Goal: Find specific page/section: Find specific page/section

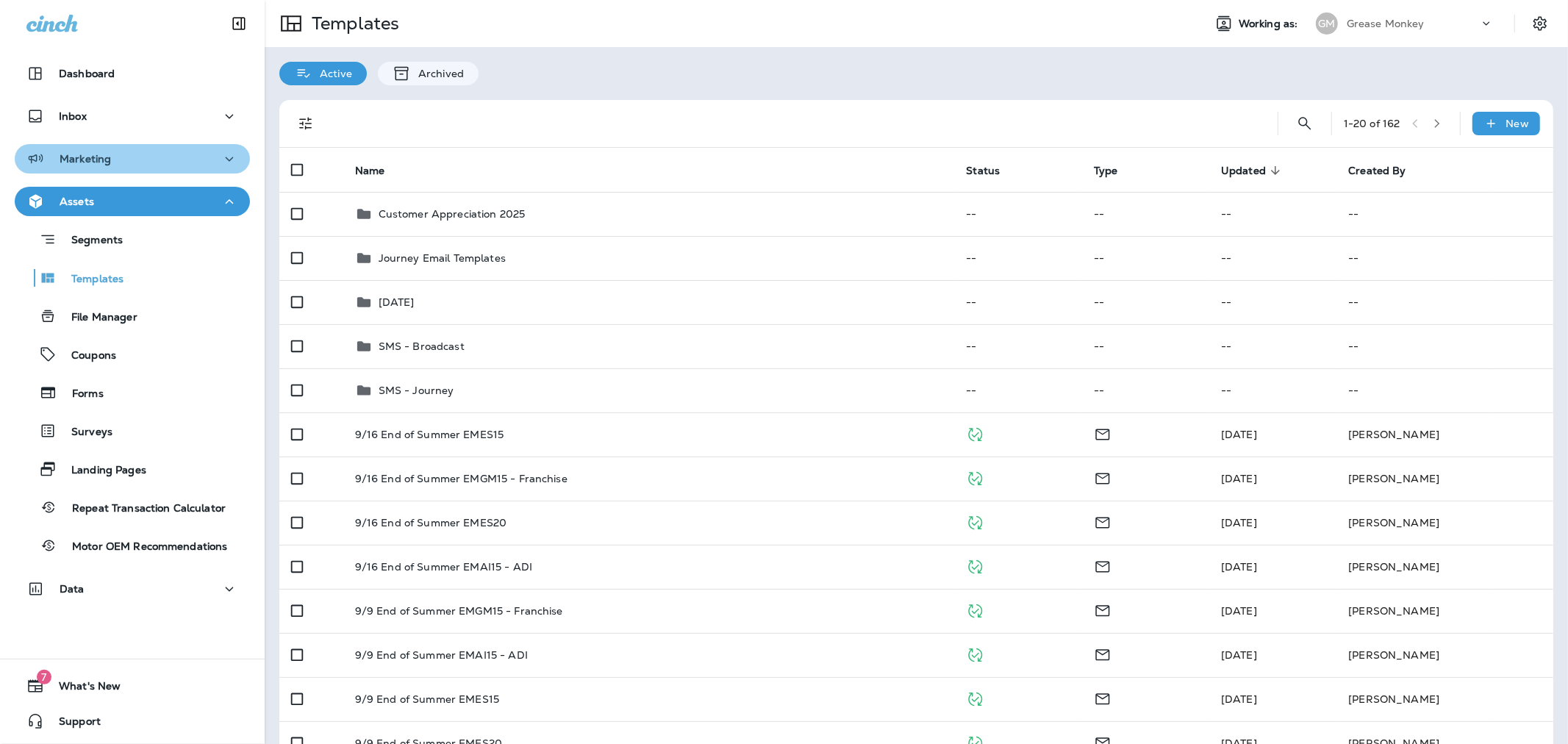
click at [160, 163] on div "Marketing" at bounding box center [132, 159] width 212 height 18
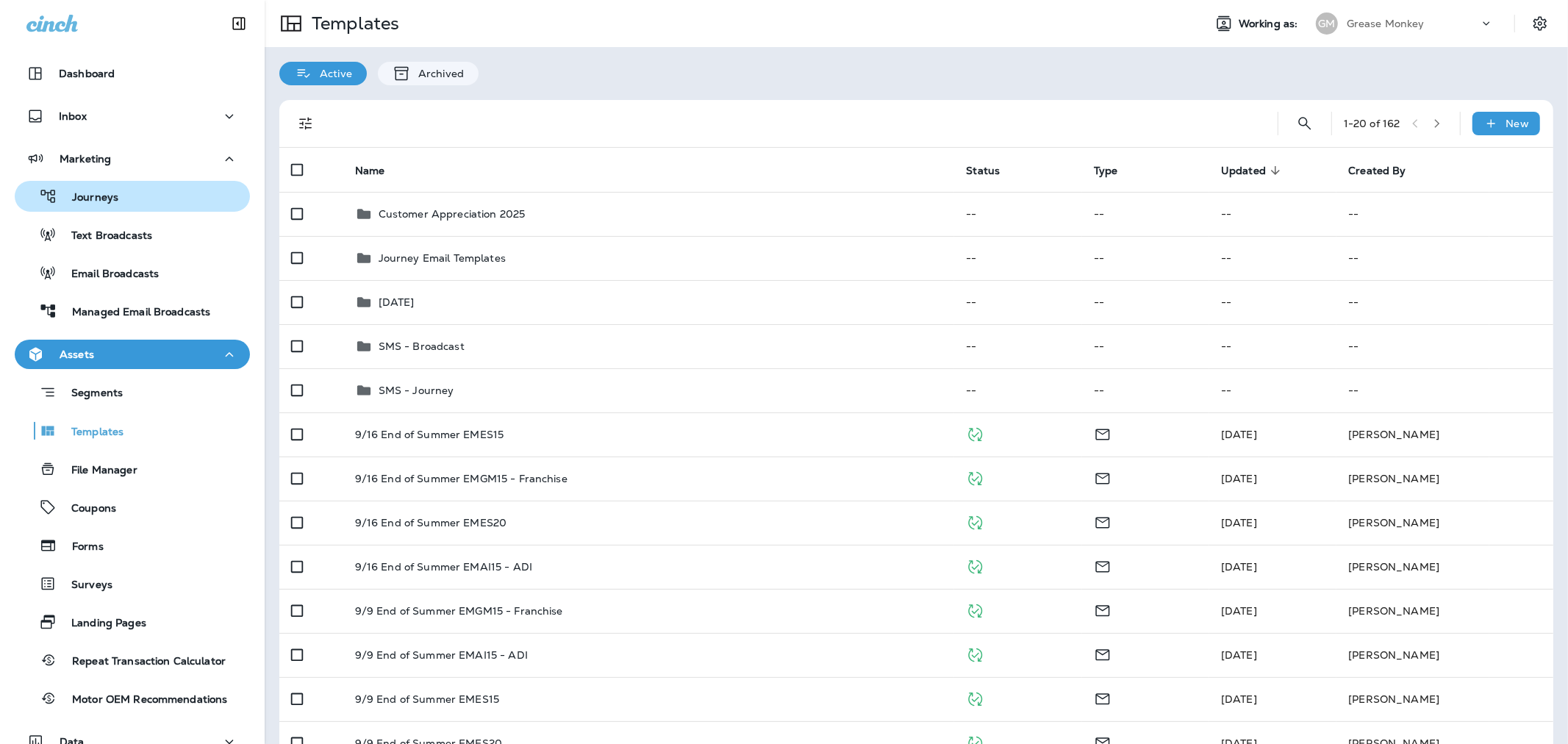
click at [148, 195] on div "Journeys" at bounding box center [132, 197] width 223 height 22
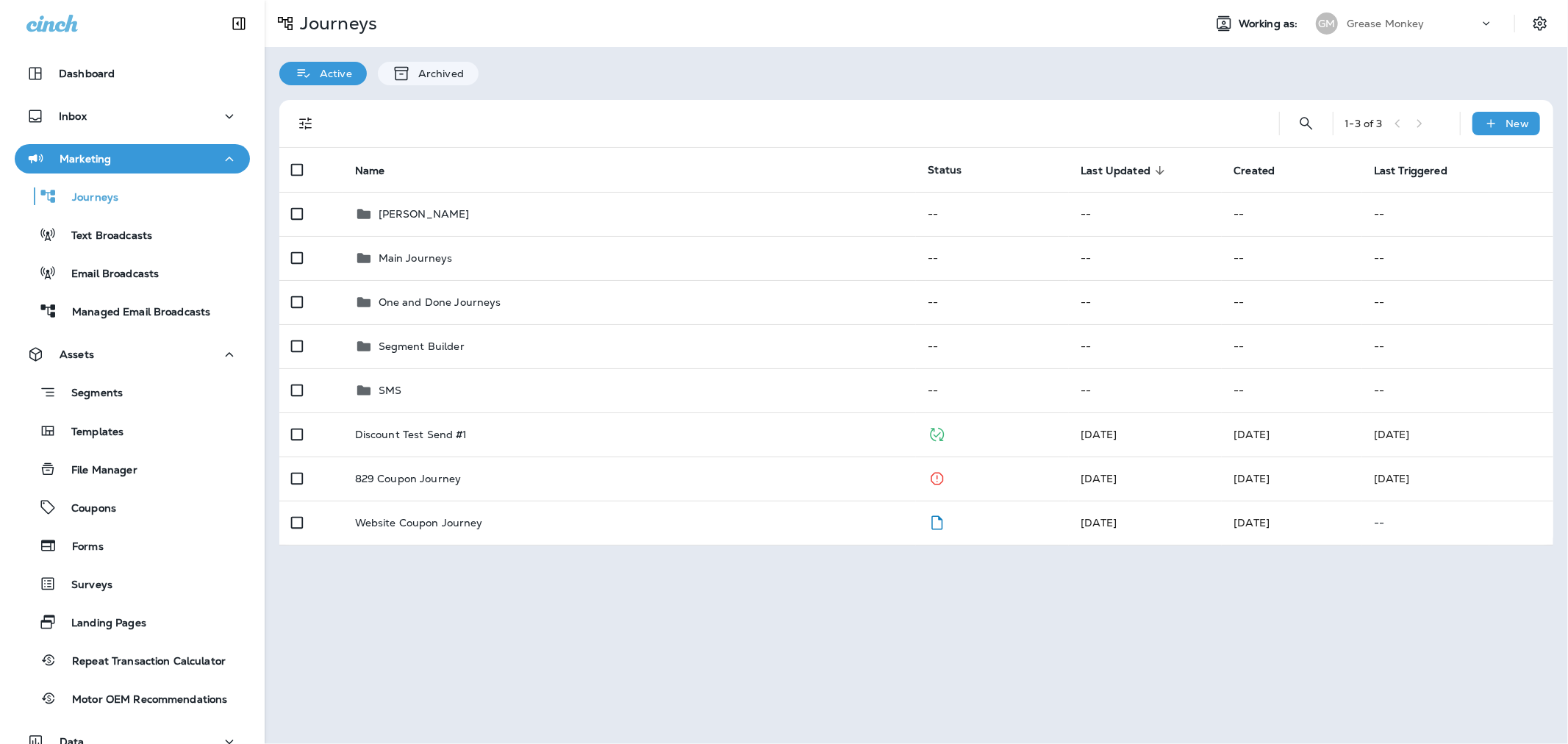
click at [1401, 27] on p "Grease Monkey" at bounding box center [1385, 24] width 78 height 12
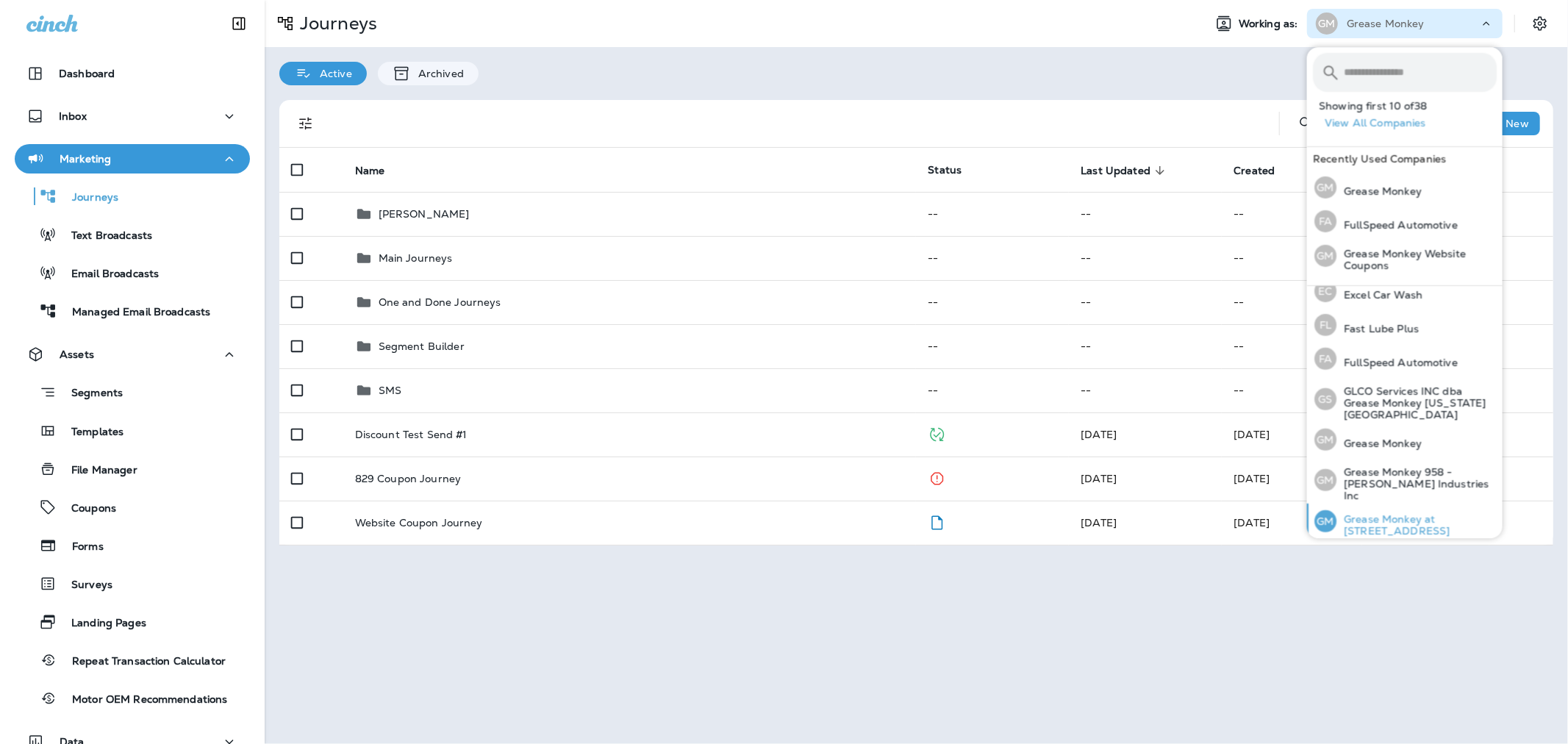
scroll to position [326, 0]
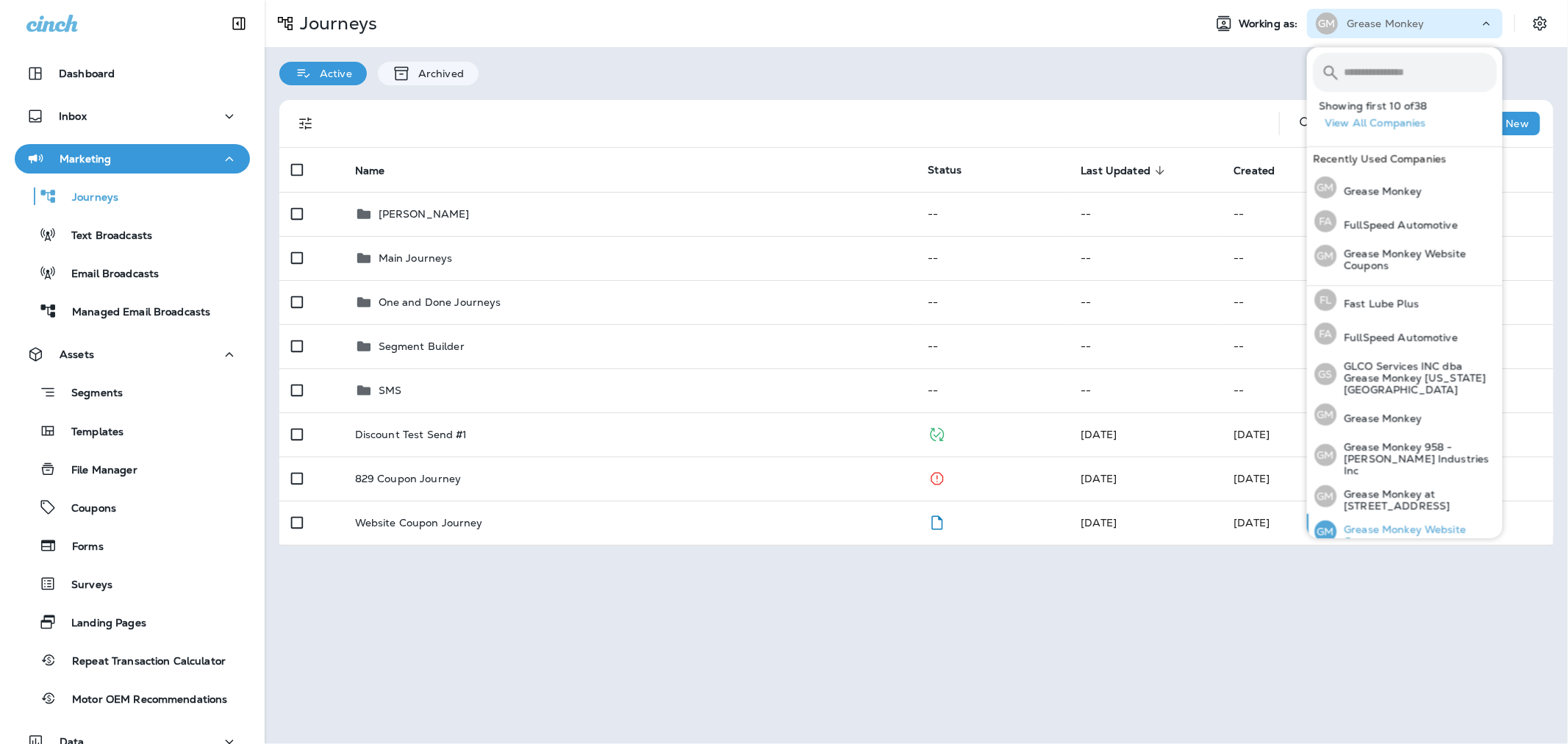
click at [1428, 523] on p "Grease Monkey Website Coupons" at bounding box center [1416, 535] width 160 height 23
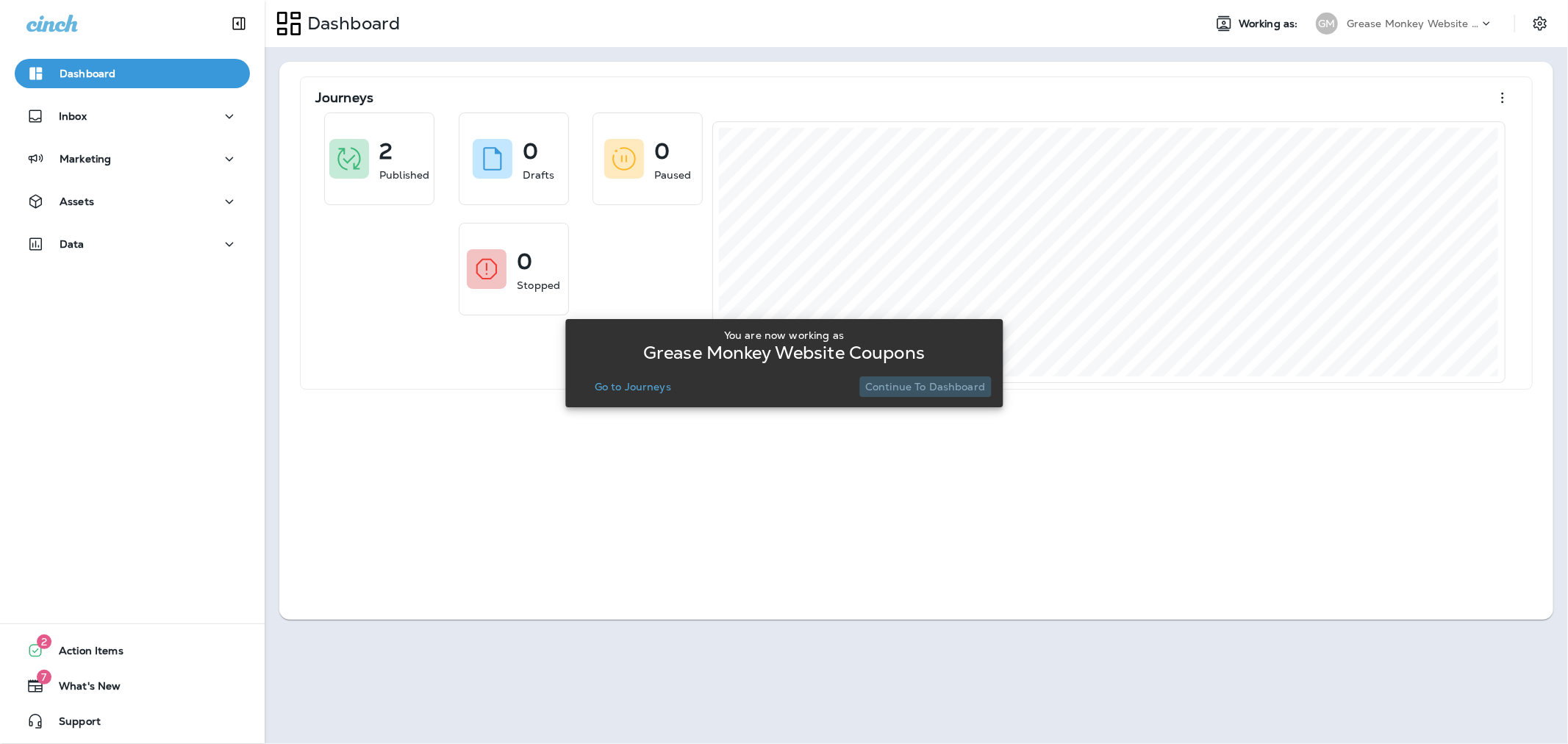
click at [930, 386] on p "Continue to Dashboard" at bounding box center [925, 387] width 120 height 12
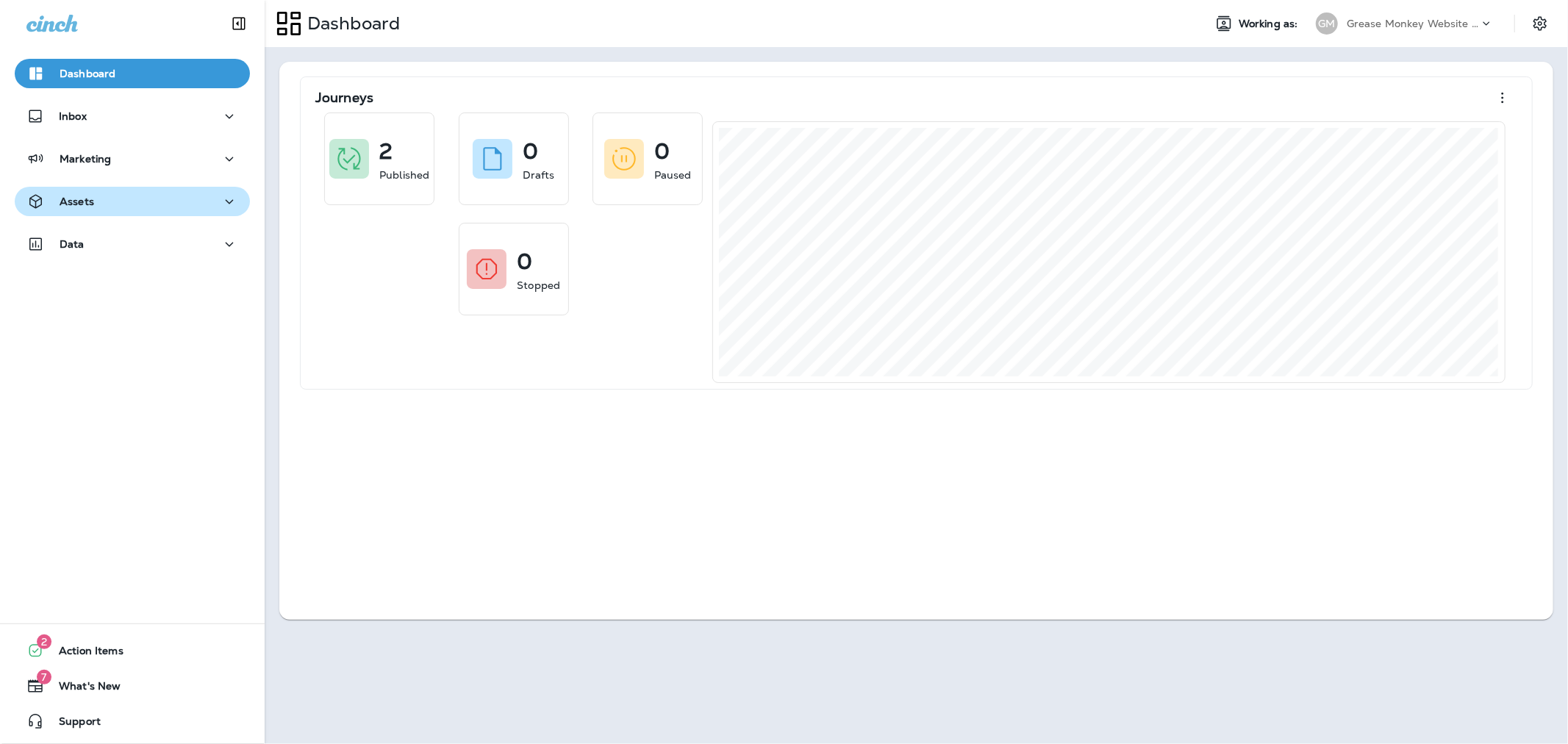
click at [192, 203] on div "Assets" at bounding box center [132, 201] width 212 height 18
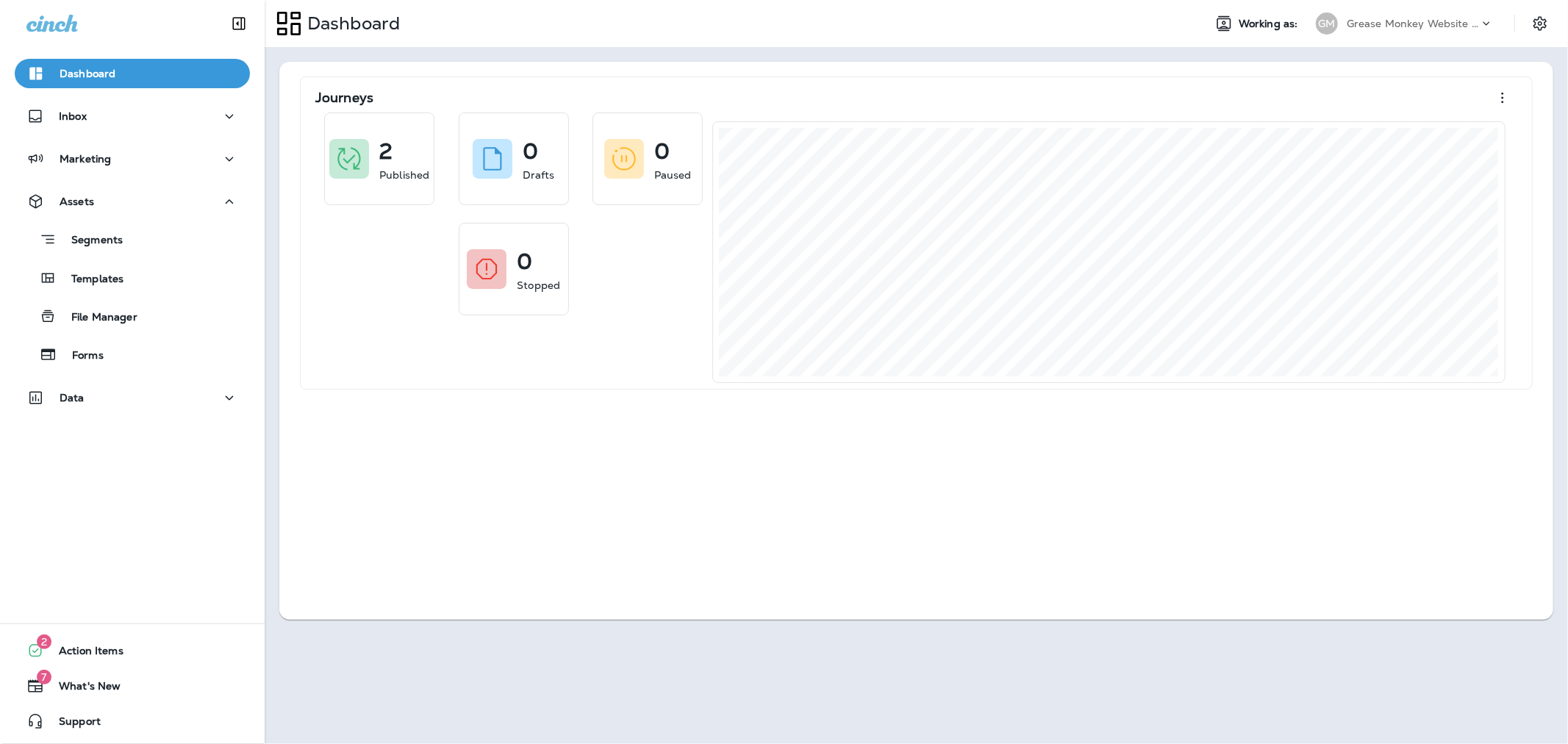
click at [1137, 493] on div "Journeys 2 Published 0 Drafts 0 Paused 0 Stopped" at bounding box center [916, 341] width 1274 height 558
click at [142, 280] on div "Templates" at bounding box center [132, 278] width 223 height 22
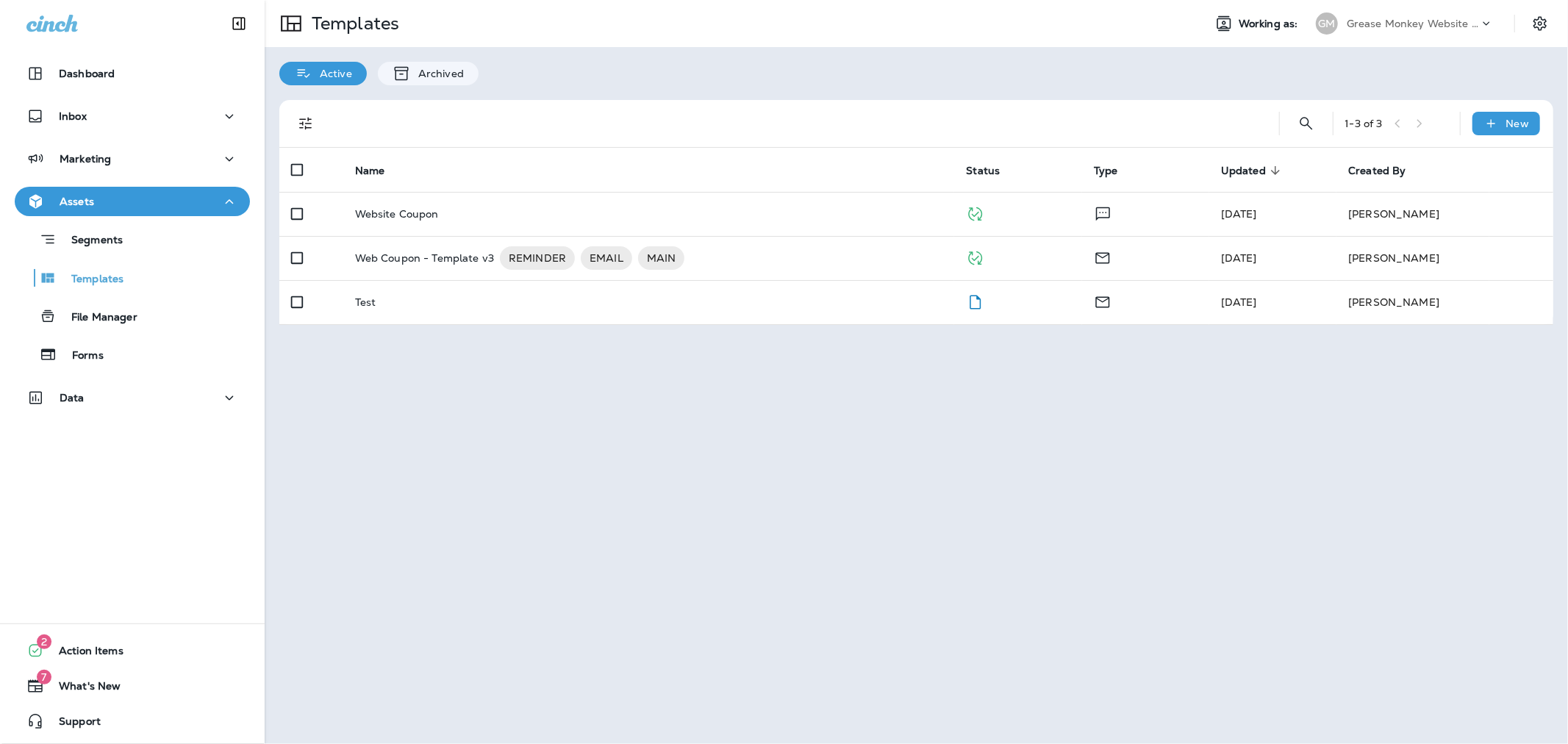
click at [1073, 377] on div "Templates Working as: GM Grease Monkey Website Coupons Active Archived 1 - 3 of…" at bounding box center [915, 372] width 1303 height 744
drag, startPoint x: 754, startPoint y: 410, endPoint x: 742, endPoint y: 410, distance: 12.0
click at [755, 412] on div "Templates Working as: GM Grease Monkey Website Coupons Active Archived 1 - 3 of…" at bounding box center [915, 372] width 1303 height 744
click at [145, 161] on div "Marketing" at bounding box center [132, 159] width 212 height 18
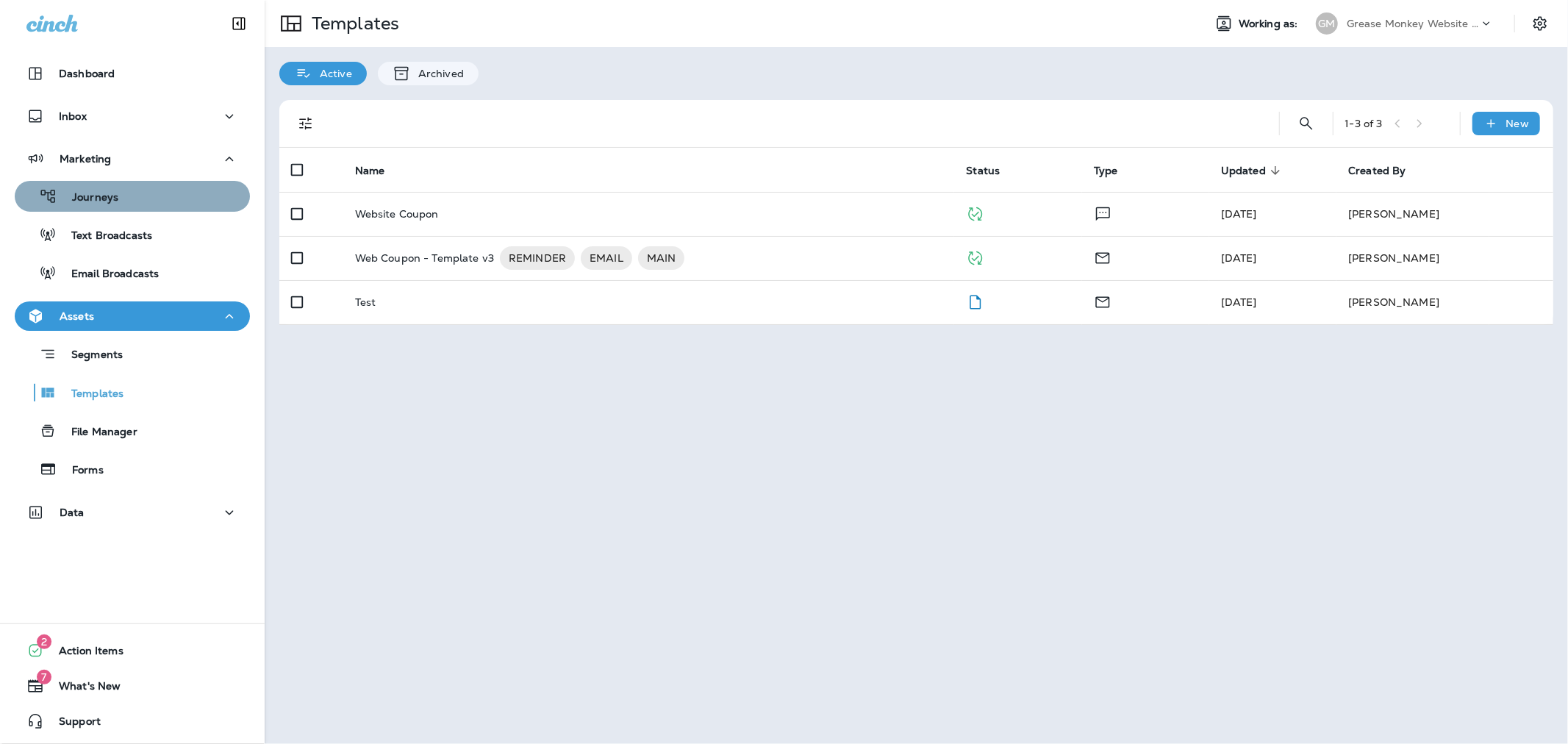
click at [136, 200] on div "Journeys" at bounding box center [132, 197] width 223 height 22
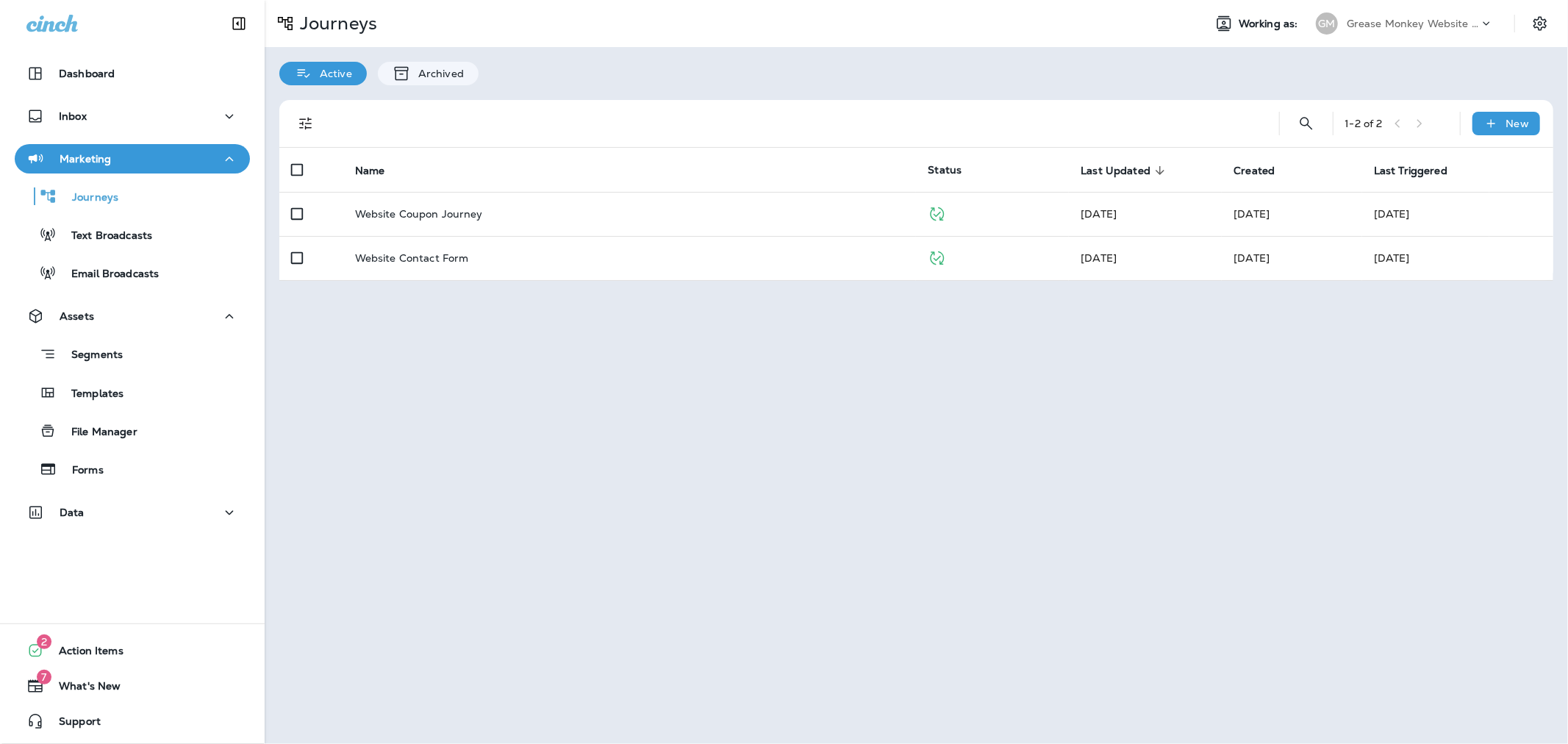
click at [1398, 16] on div "Grease Monkey Website Coupons" at bounding box center [1413, 24] width 132 height 22
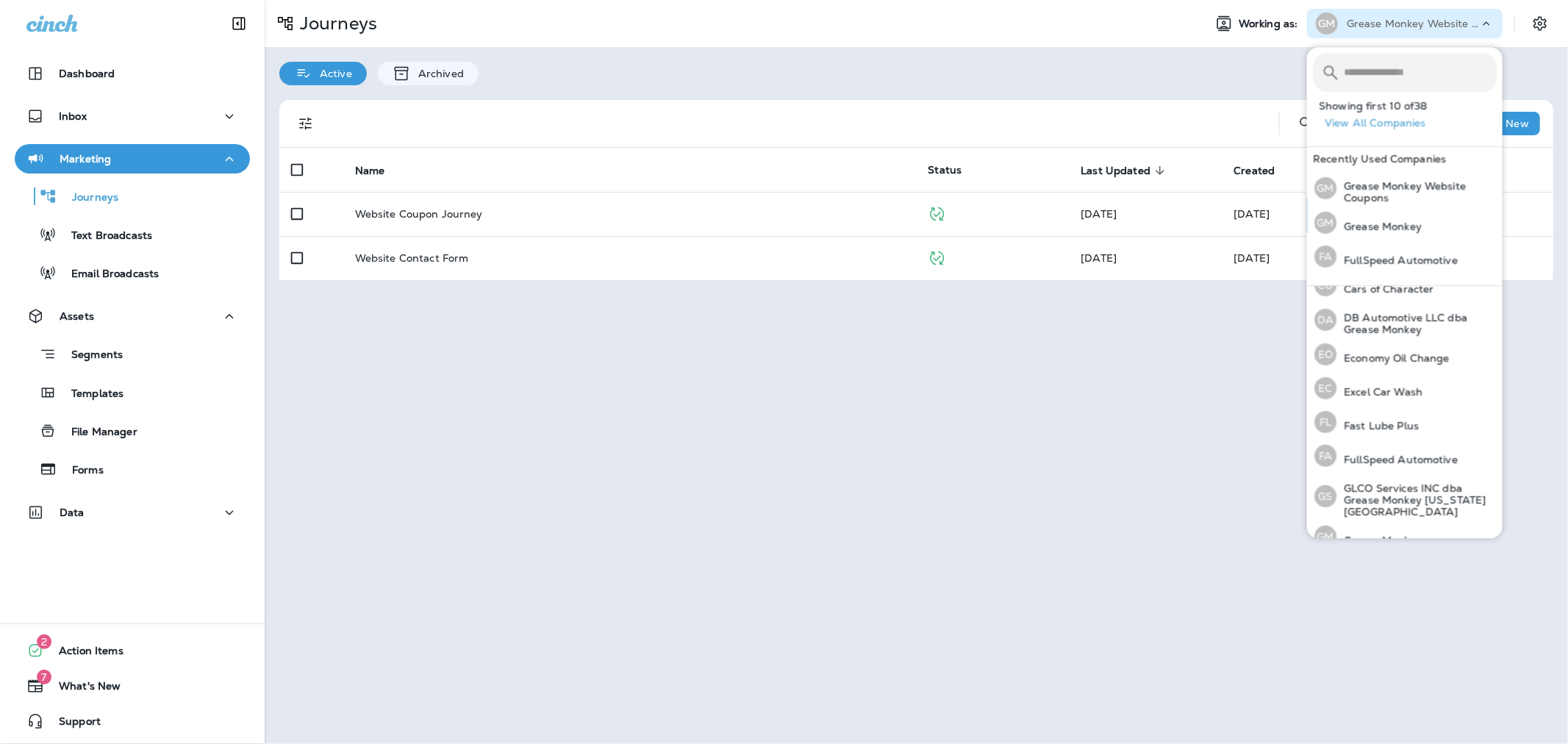
scroll to position [245, 0]
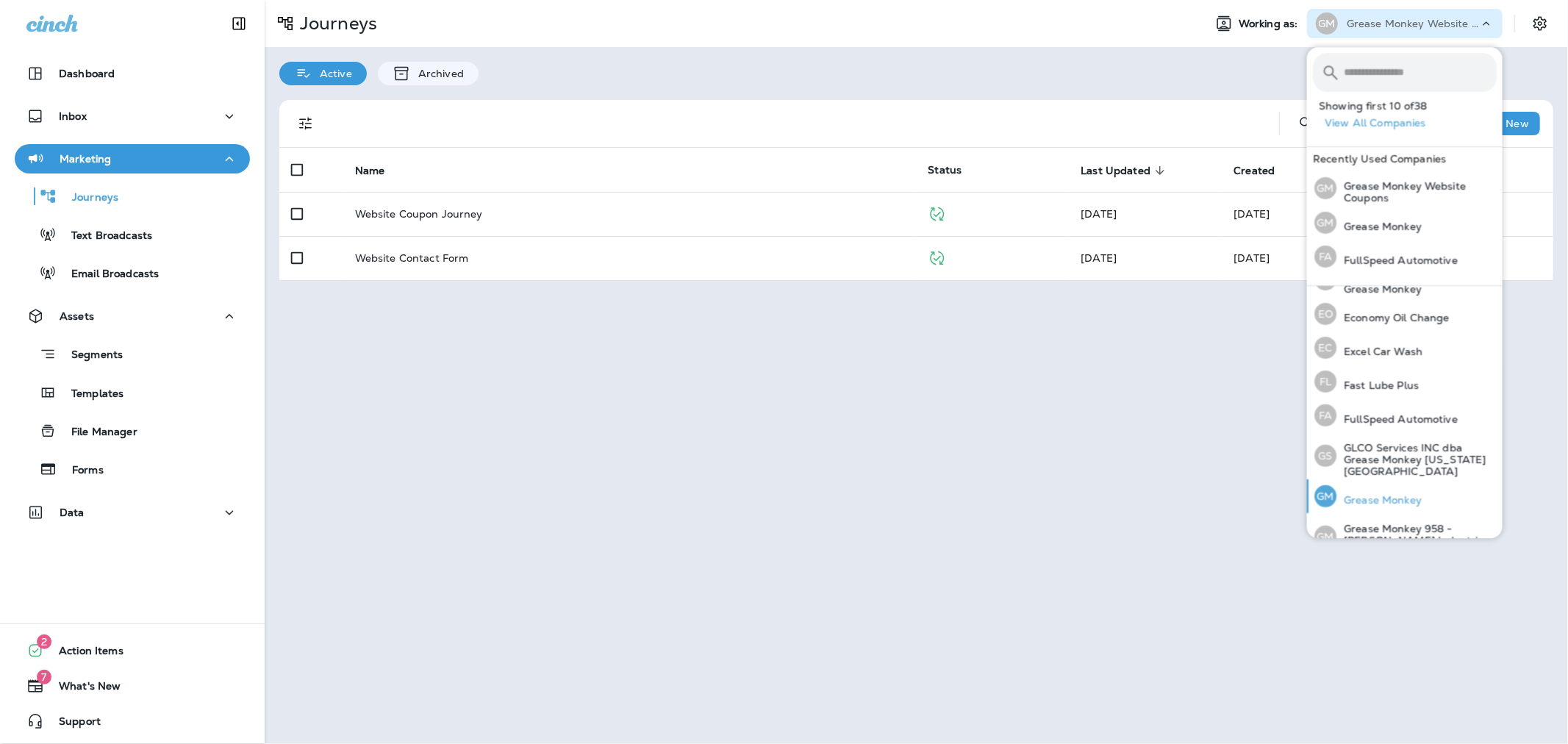
click at [1408, 494] on p "Grease Monkey" at bounding box center [1378, 500] width 85 height 12
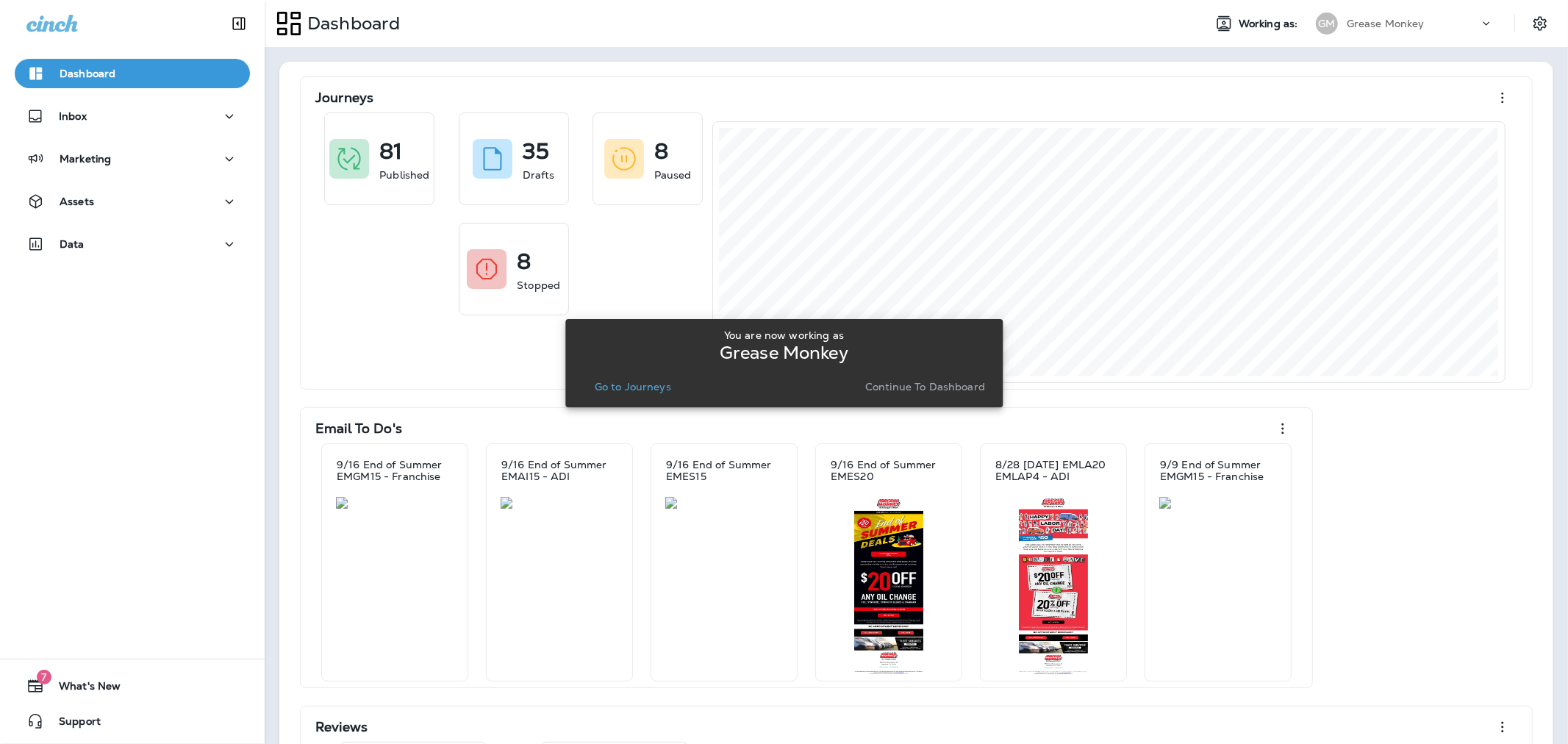
click at [669, 384] on p "Go to Journeys" at bounding box center [632, 387] width 76 height 12
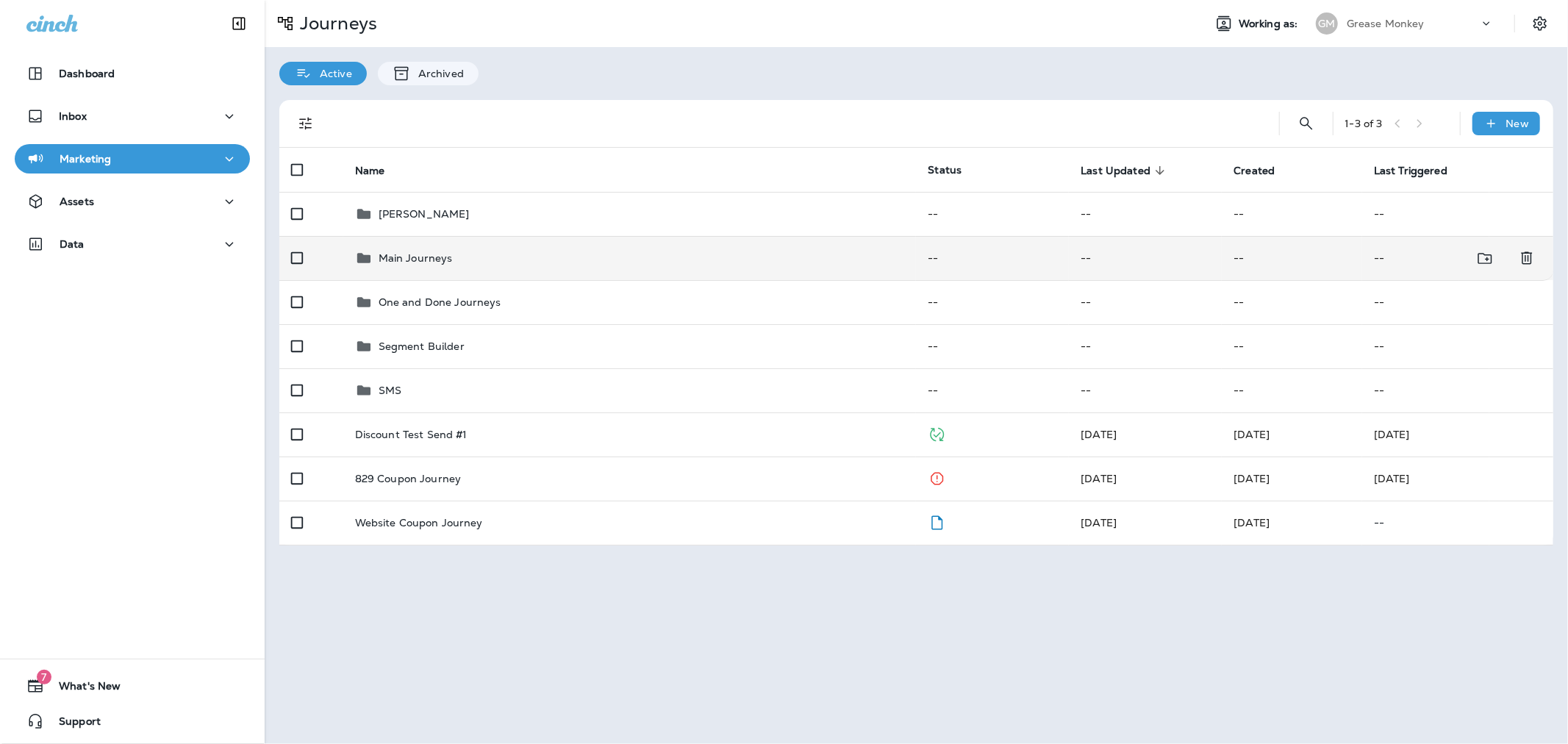
click at [576, 259] on div "Main Journeys" at bounding box center [630, 257] width 550 height 18
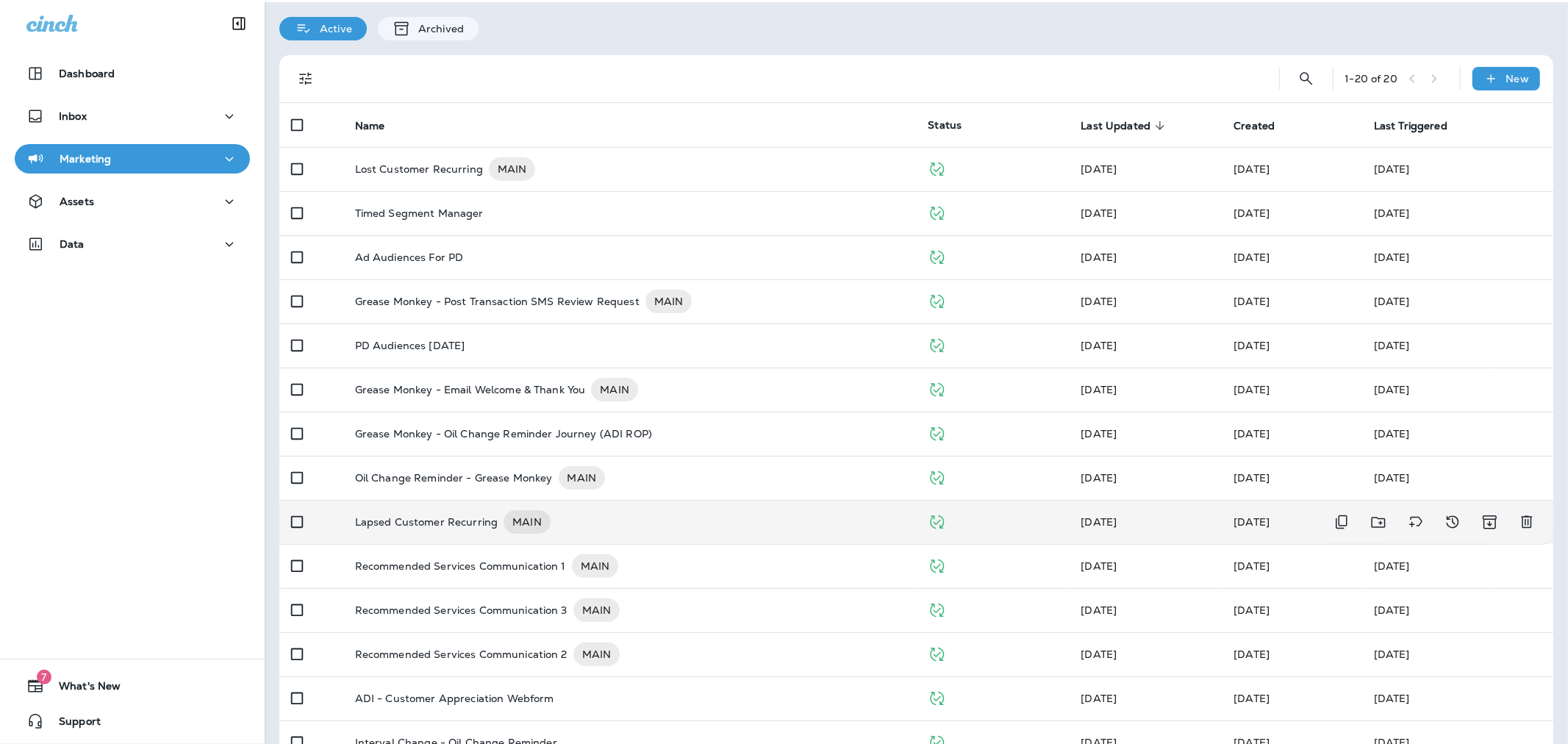
scroll to position [82, 0]
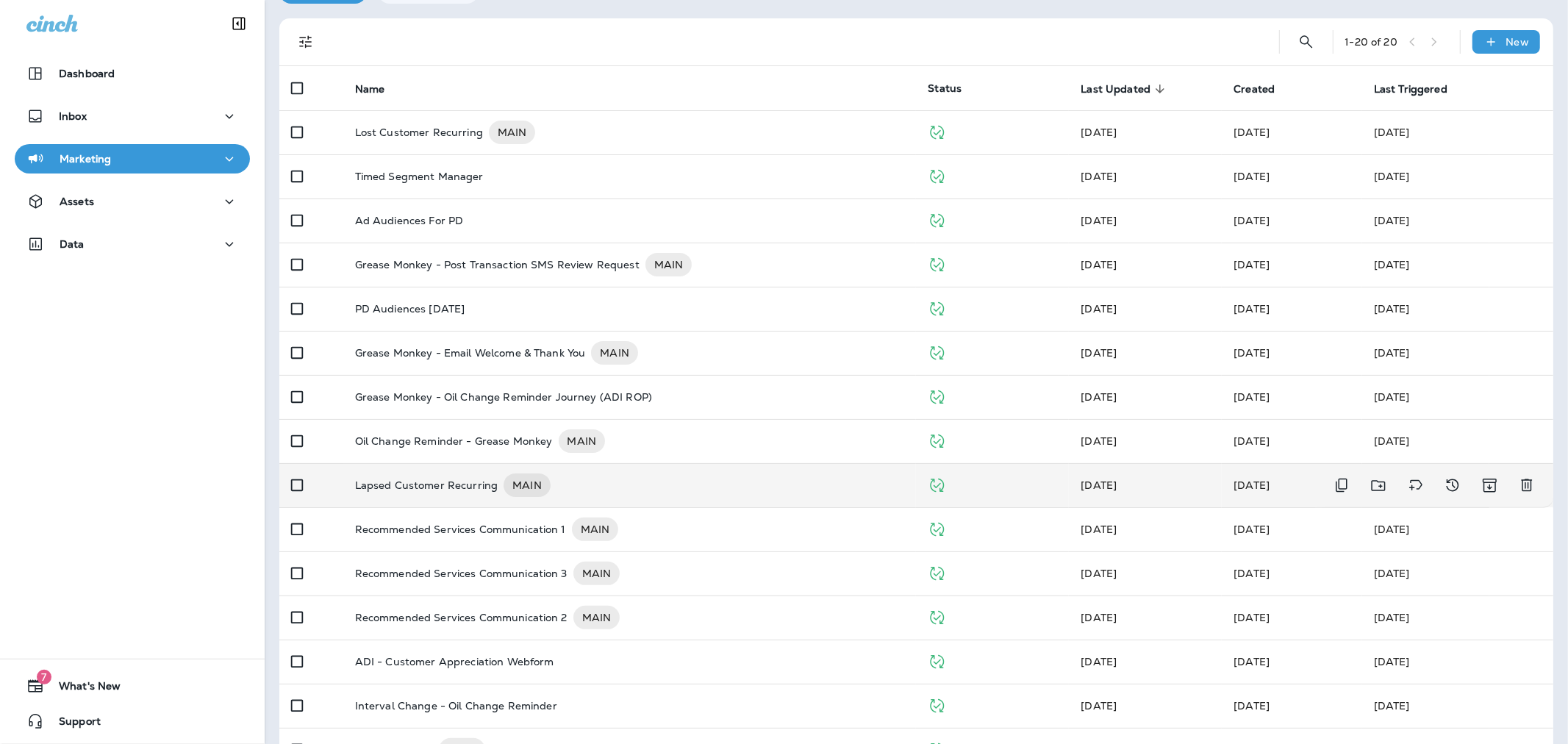
click at [481, 494] on p "Lapsed Customer Recurring" at bounding box center [426, 485] width 143 height 23
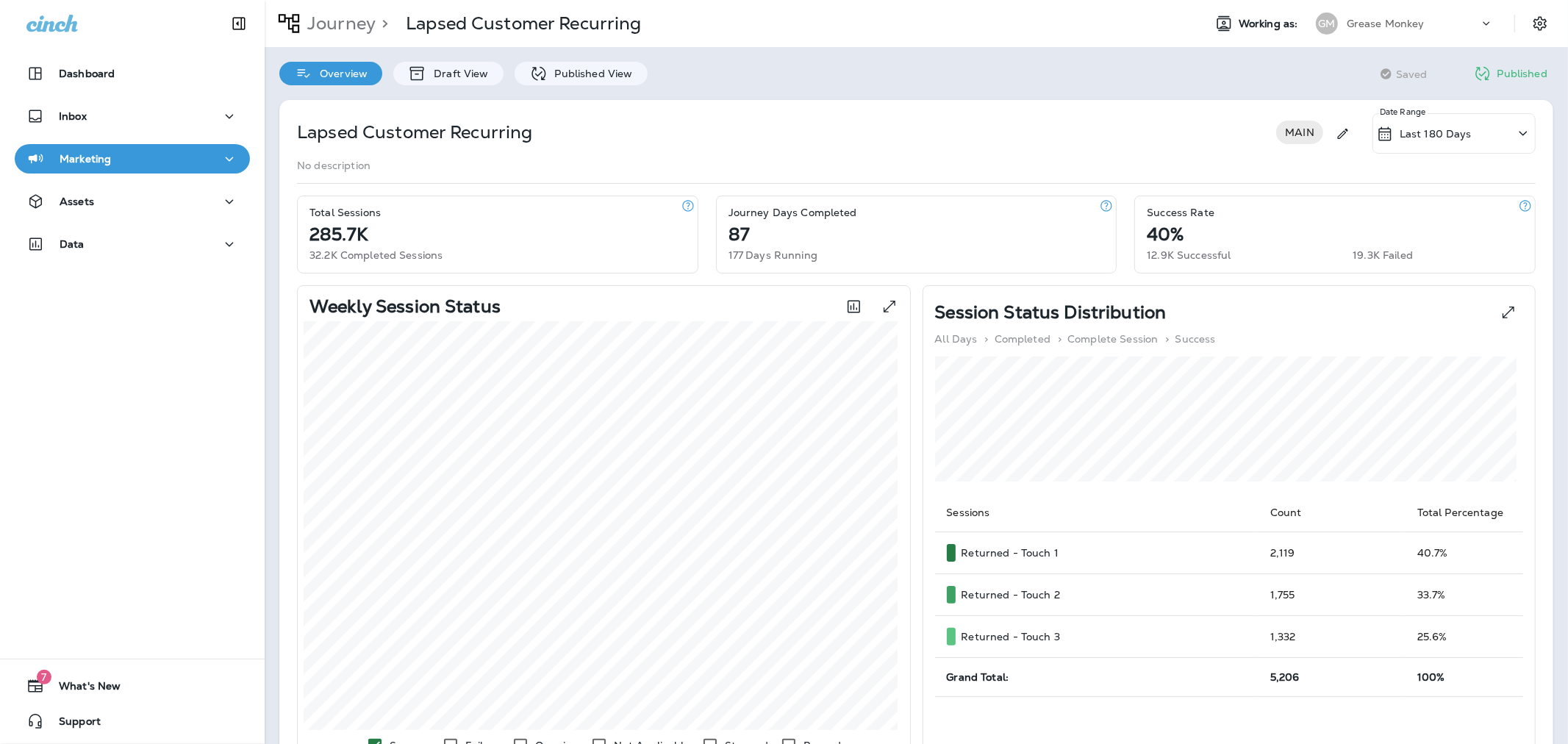
click at [568, 85] on div "Lapsed Customer Recurring MAIN Last 180 Days Date Range No description Total Se…" at bounding box center [915, 653] width 1303 height 1136
click at [568, 79] on div "Published View" at bounding box center [581, 73] width 133 height 23
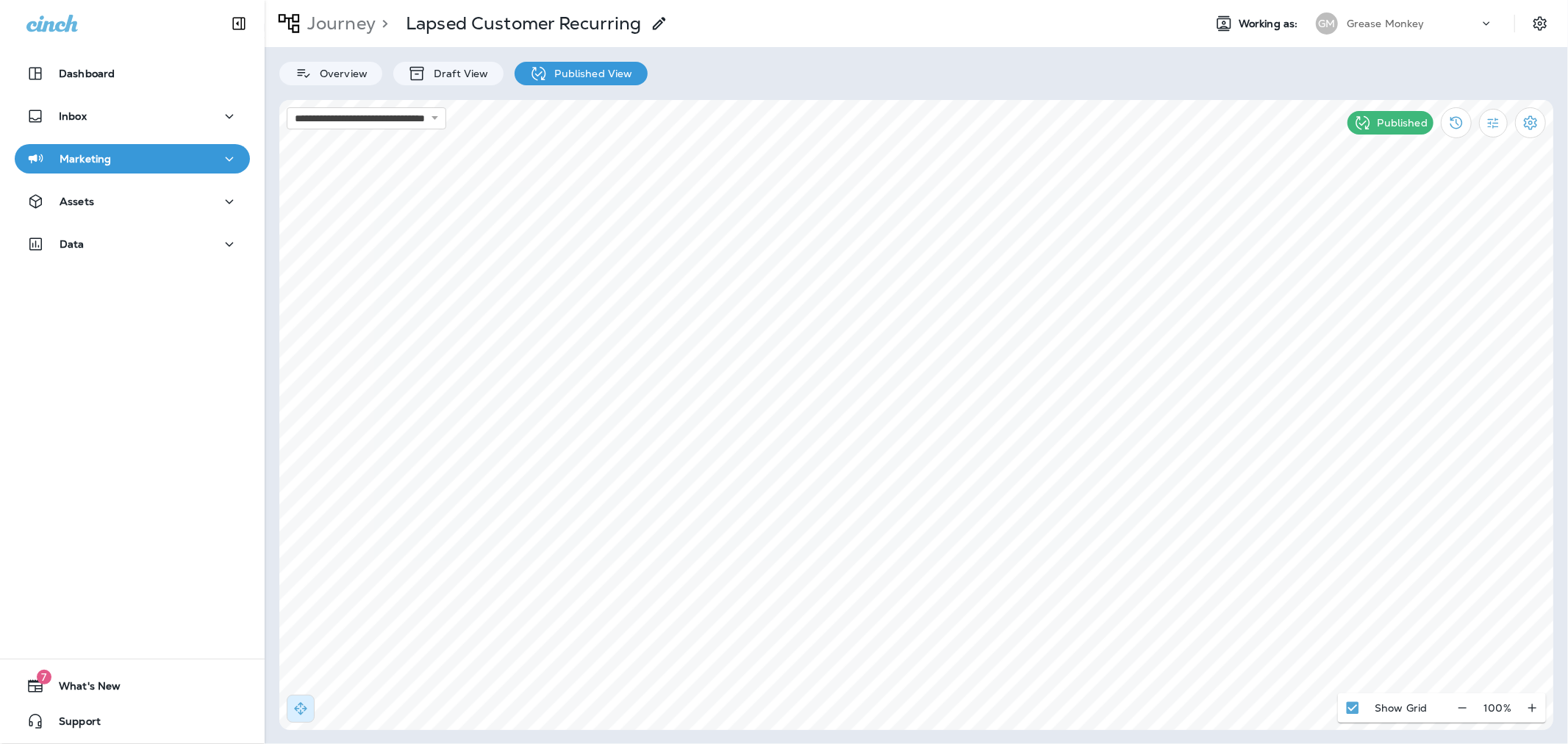
select select "*"
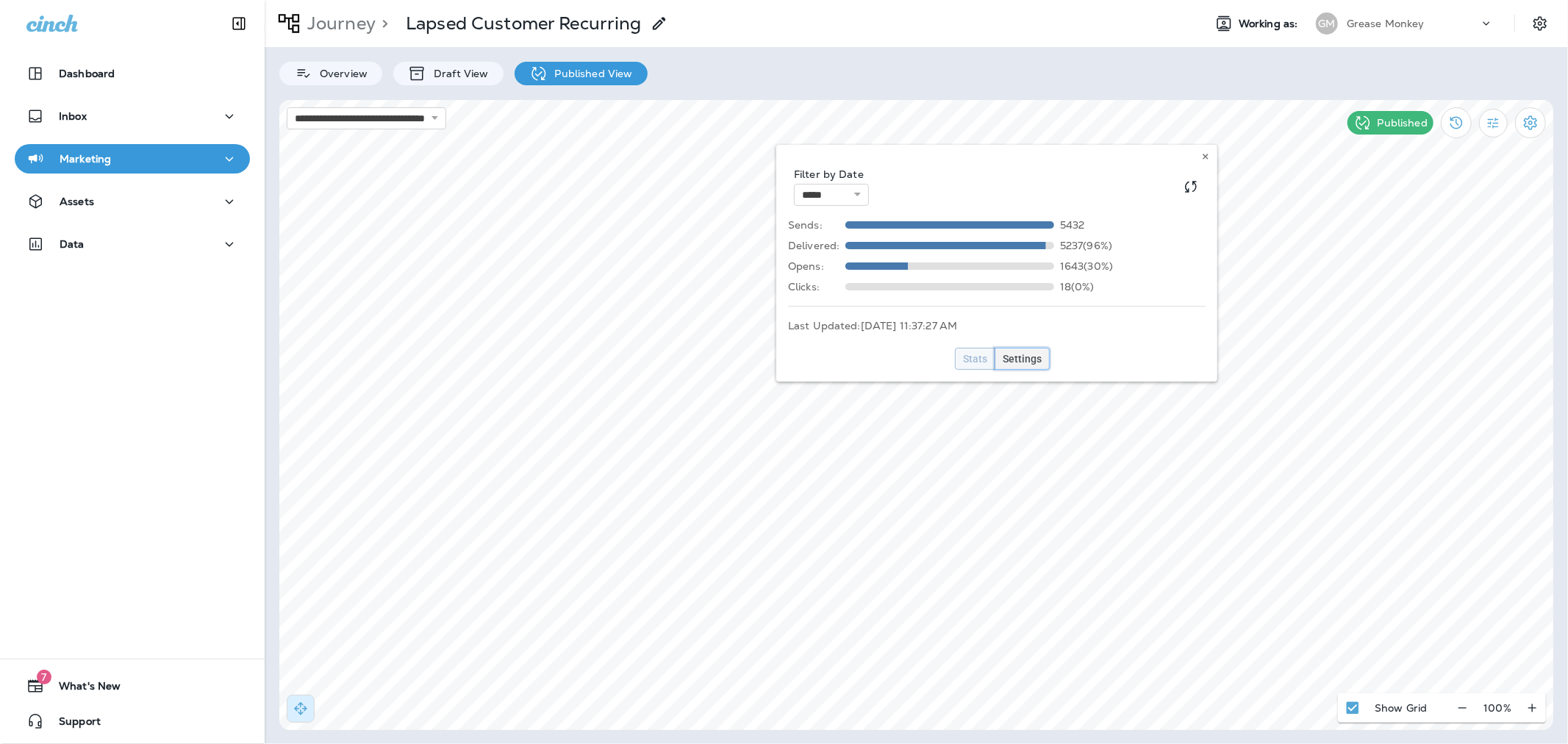
click at [1034, 357] on span "Settings" at bounding box center [1022, 359] width 39 height 10
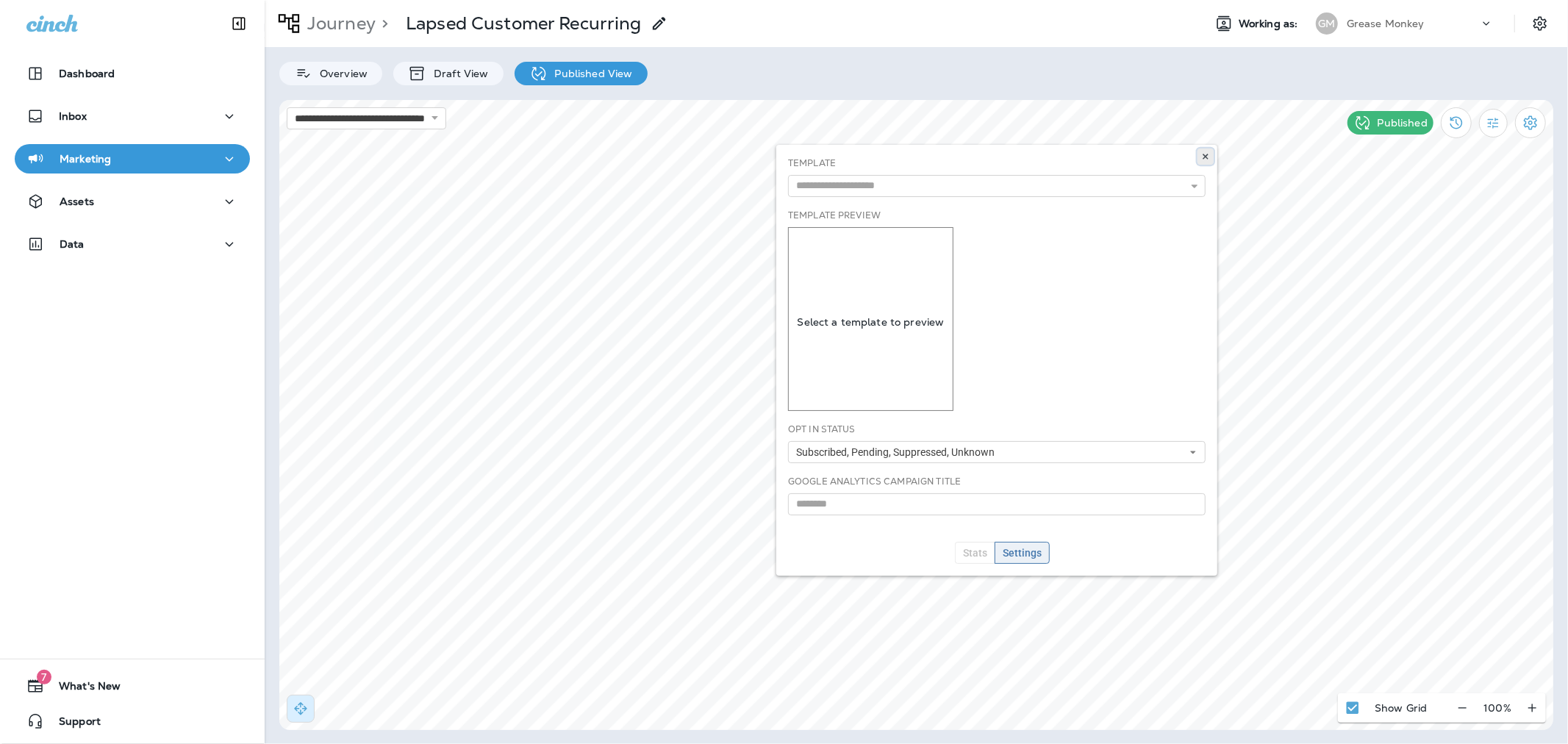
click at [1203, 156] on icon at bounding box center [1205, 156] width 9 height 9
click at [361, 21] on p "Journey" at bounding box center [338, 24] width 75 height 22
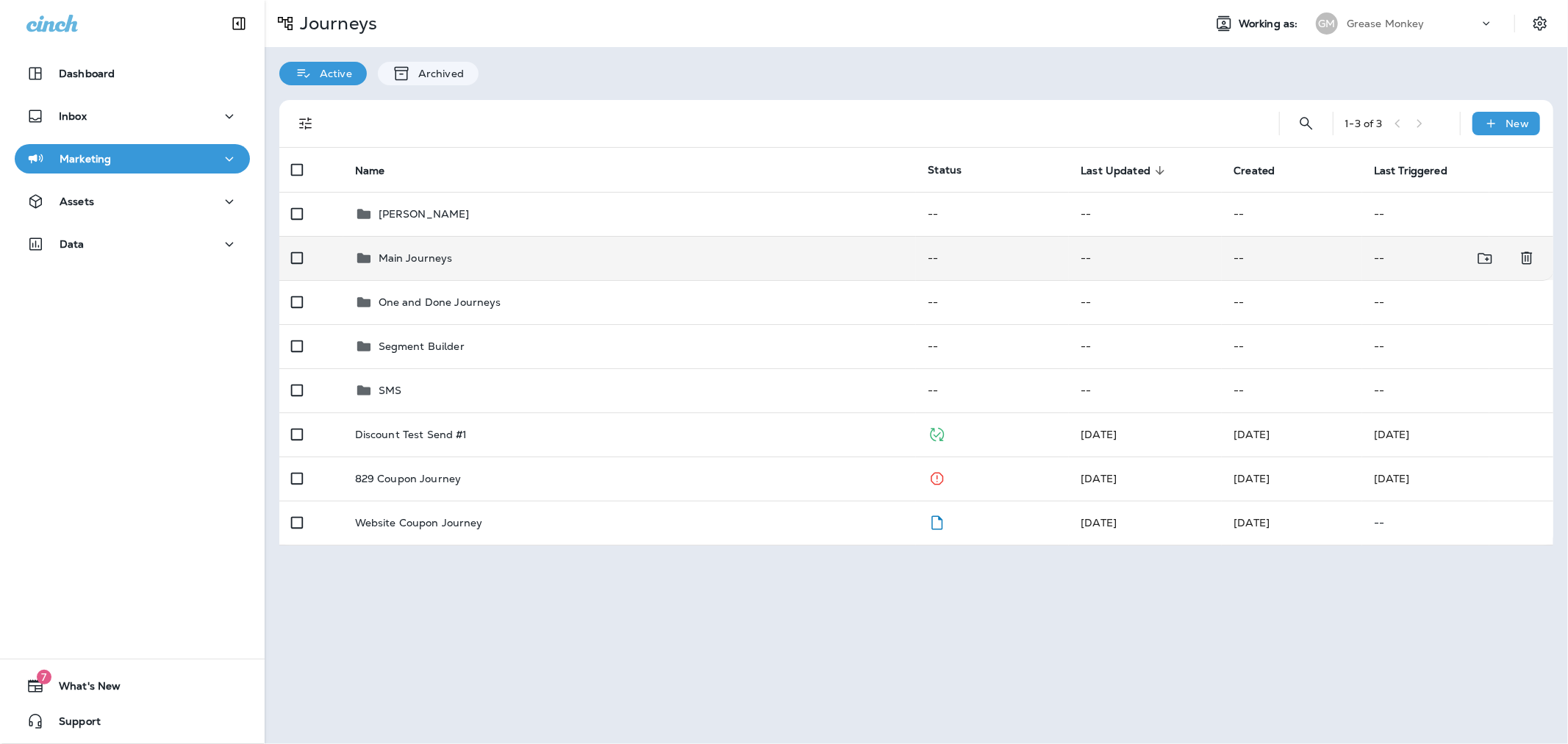
click at [495, 264] on div "Main Journeys" at bounding box center [630, 257] width 550 height 18
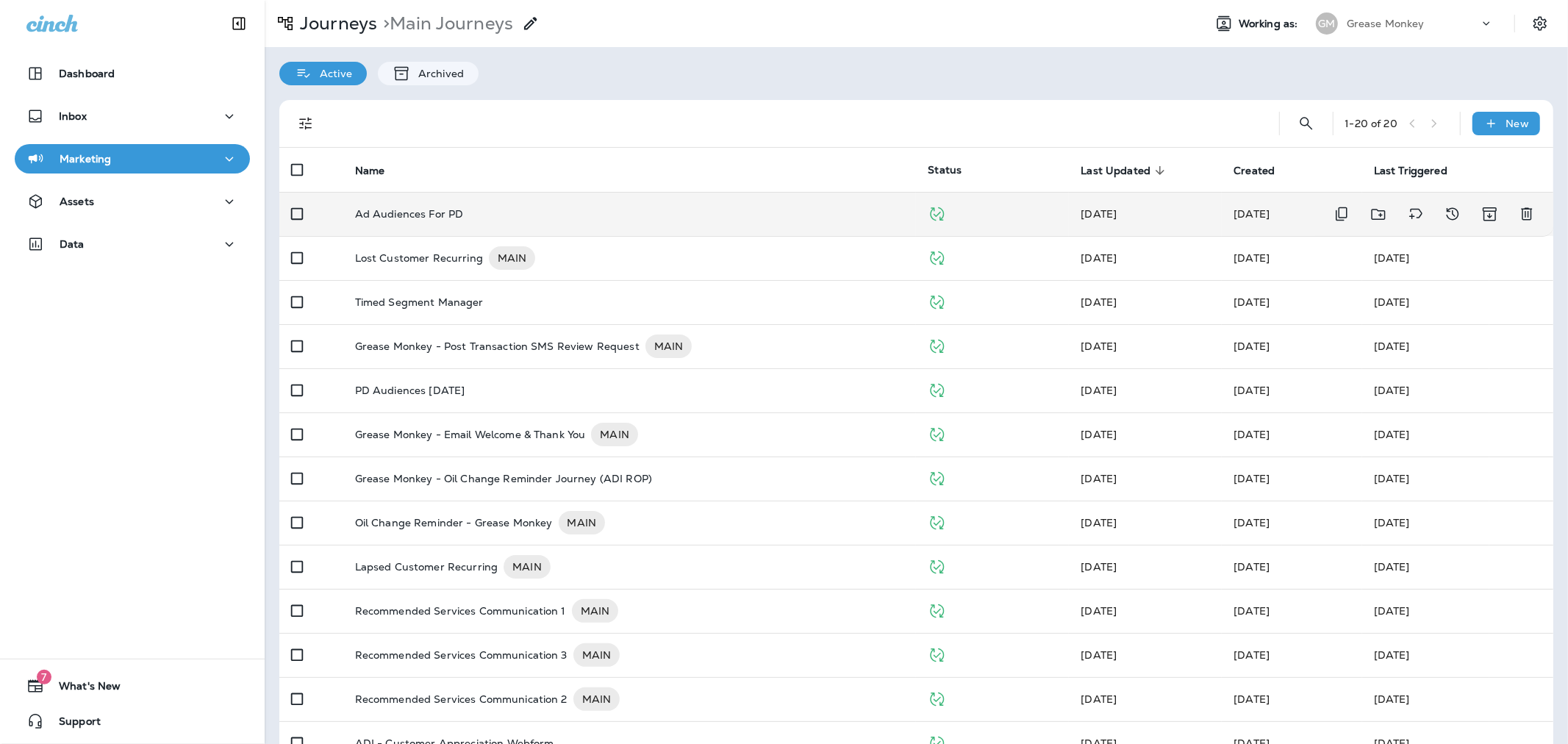
click at [548, 199] on td "Ad Audiences For PD" at bounding box center [630, 214] width 573 height 44
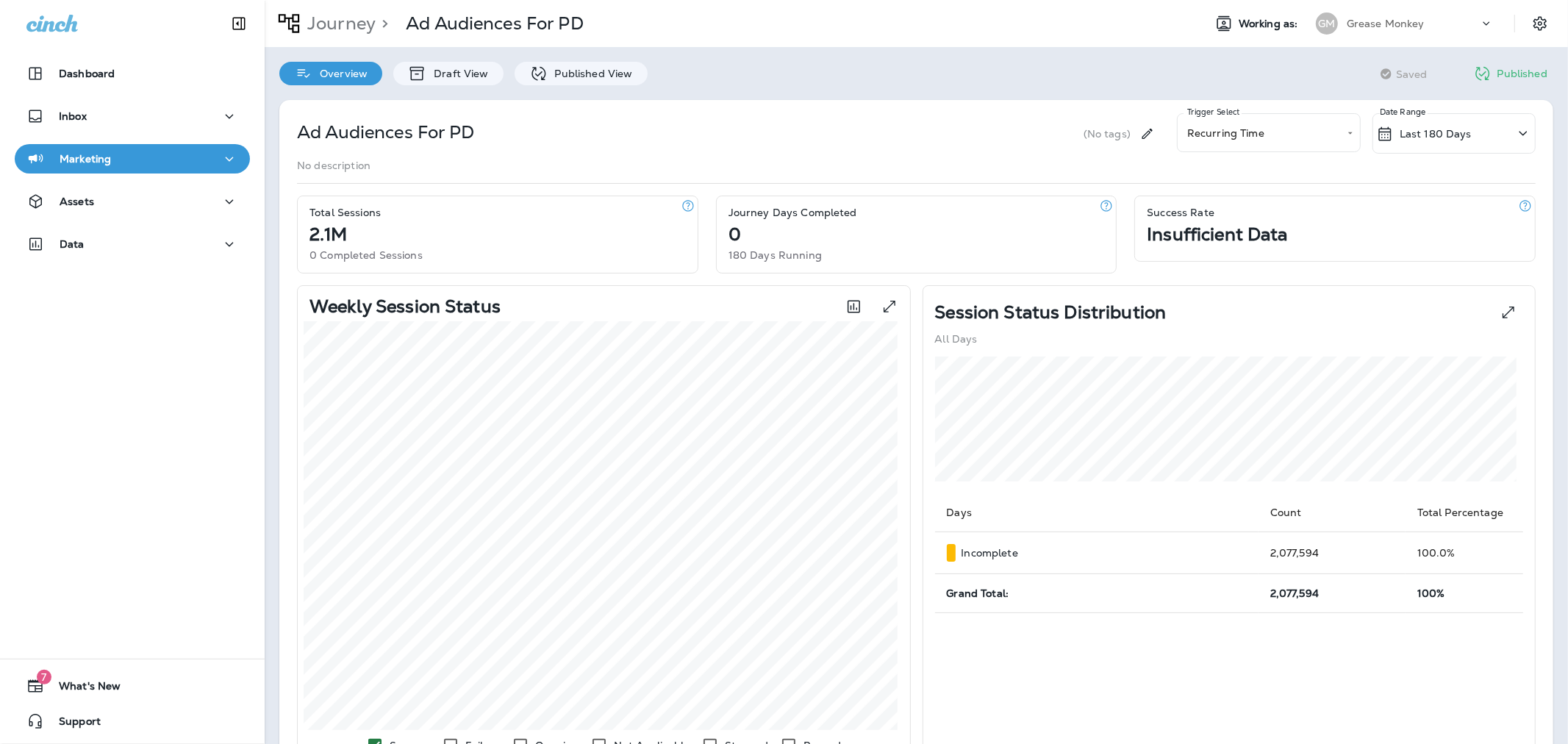
click at [598, 59] on div "Overview Draft View Published View" at bounding box center [463, 66] width 398 height 39
click at [599, 70] on p "Published View" at bounding box center [589, 74] width 85 height 12
